Goal: Find specific page/section: Find specific page/section

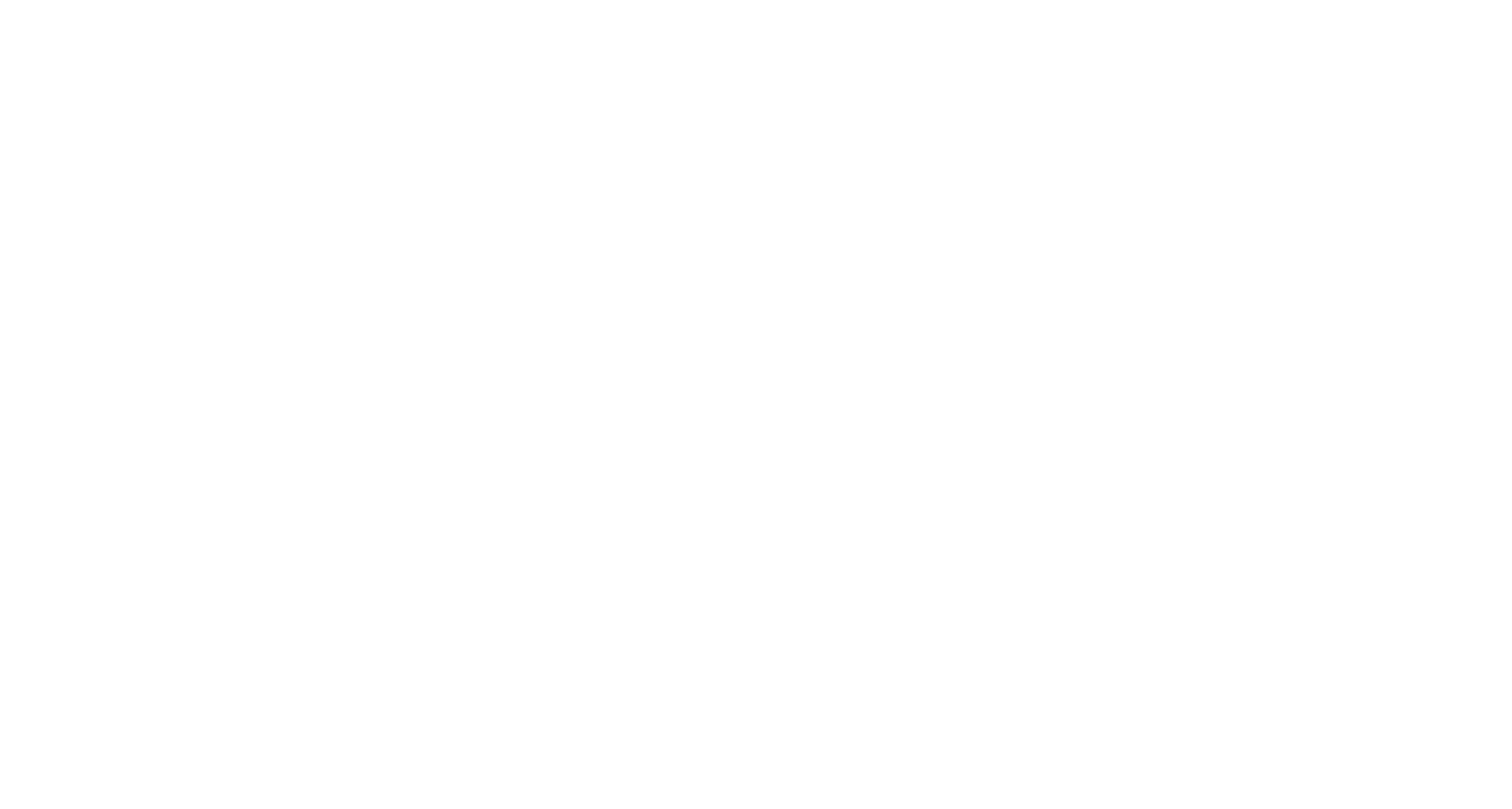
click at [687, 0] on html at bounding box center [756, 0] width 1512 height 0
click at [367, 0] on html at bounding box center [756, 0] width 1512 height 0
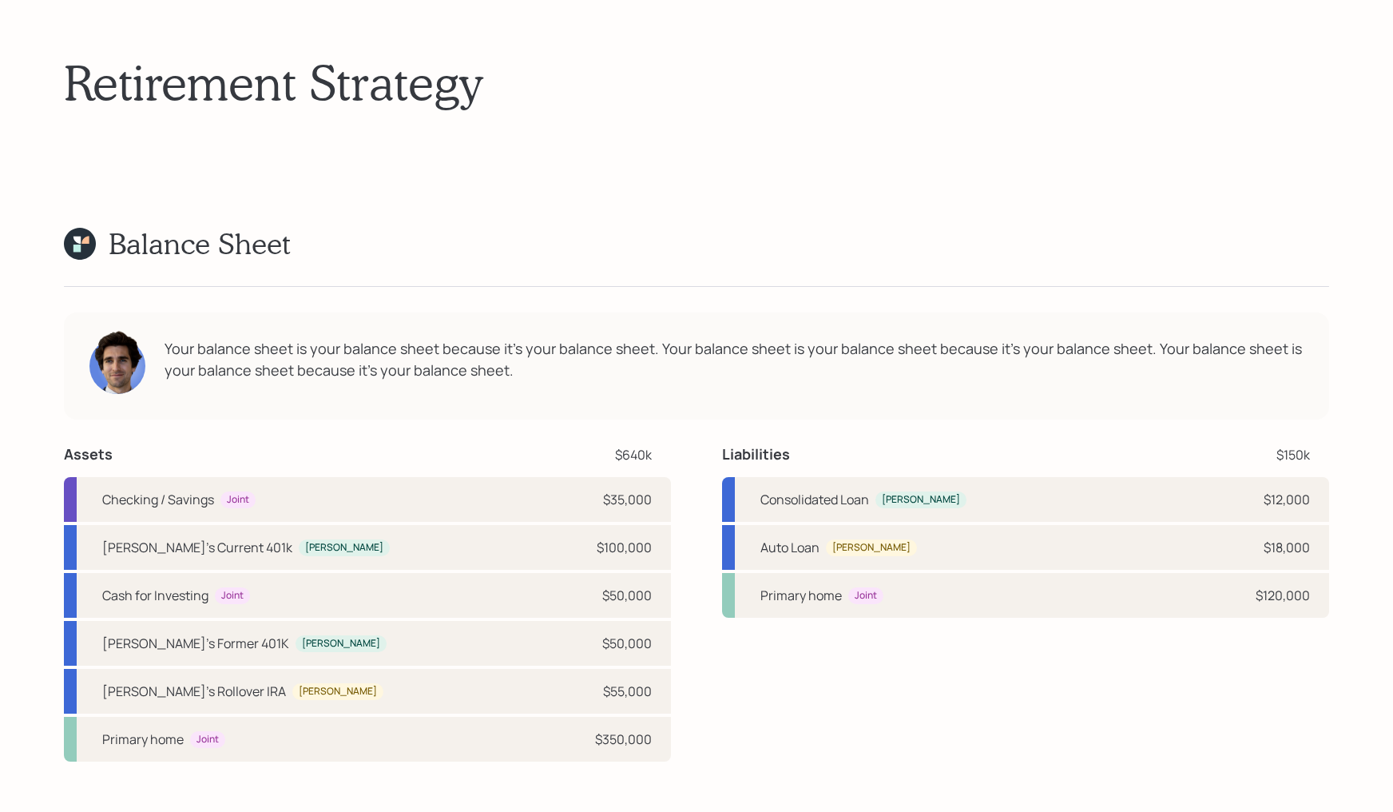
scroll to position [3618, 0]
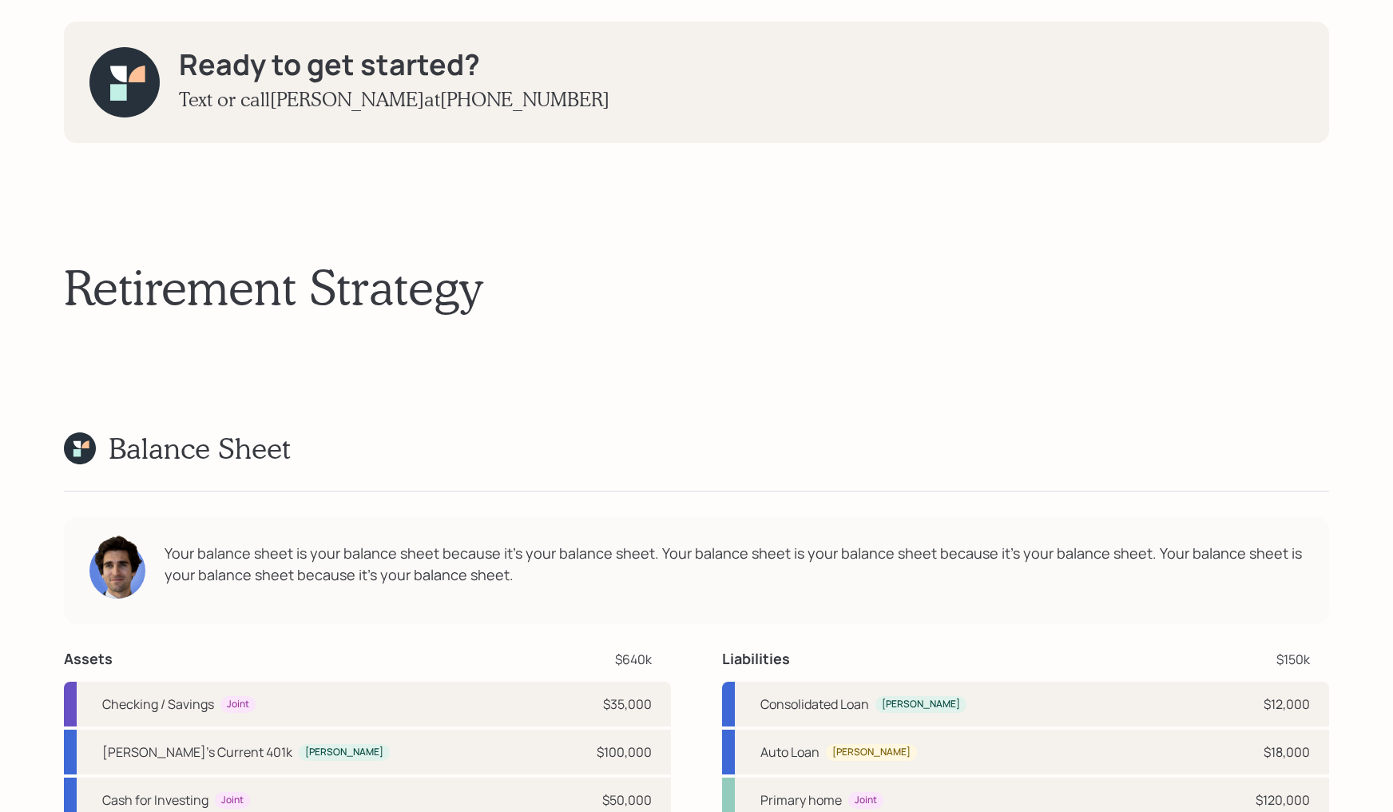
click at [119, 81] on icon at bounding box center [124, 82] width 70 height 70
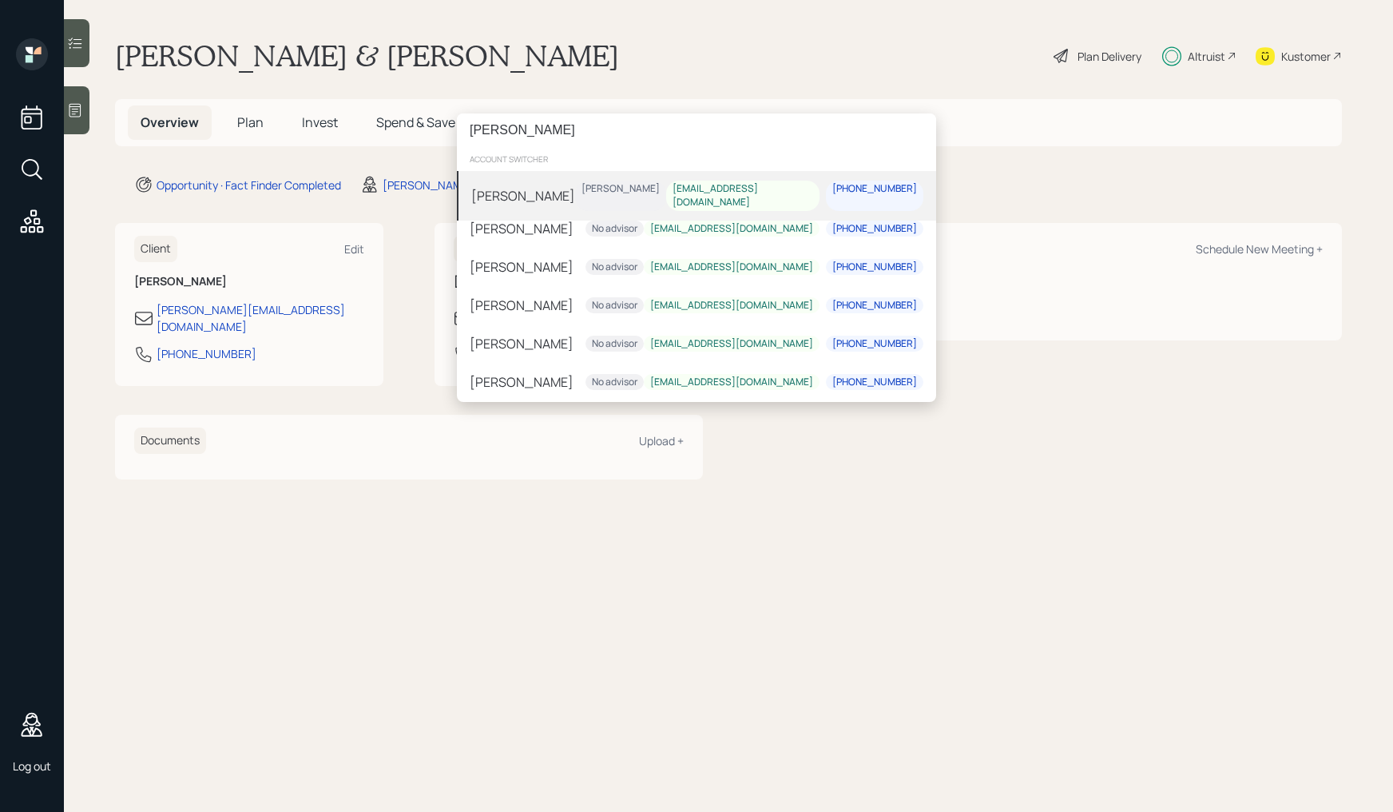
type input "[PERSON_NAME]"
